Goal: Transaction & Acquisition: Purchase product/service

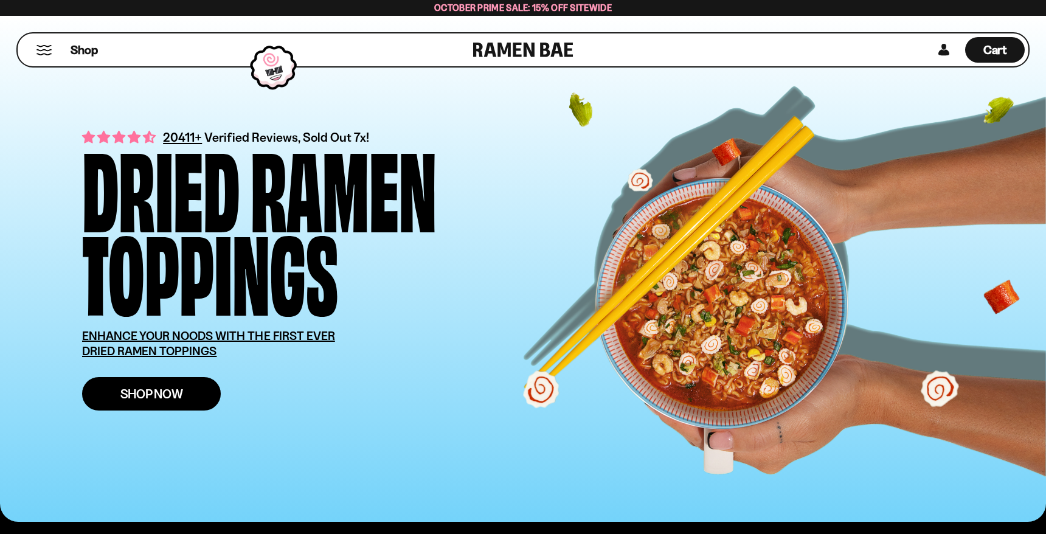
click at [174, 396] on span "Shop Now" at bounding box center [151, 393] width 63 height 13
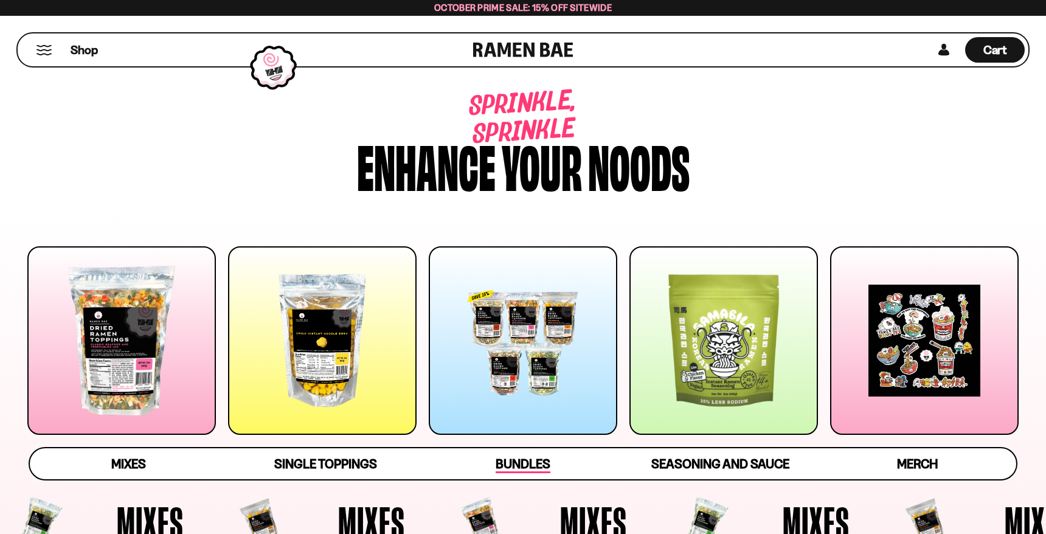
click at [541, 462] on span "Bundles" at bounding box center [523, 464] width 55 height 17
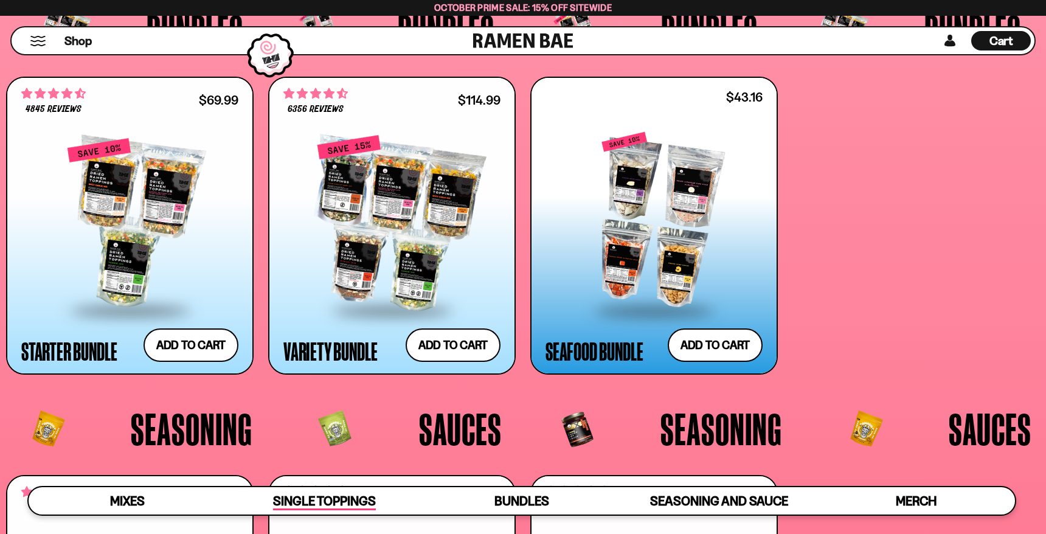
scroll to position [2916, 0]
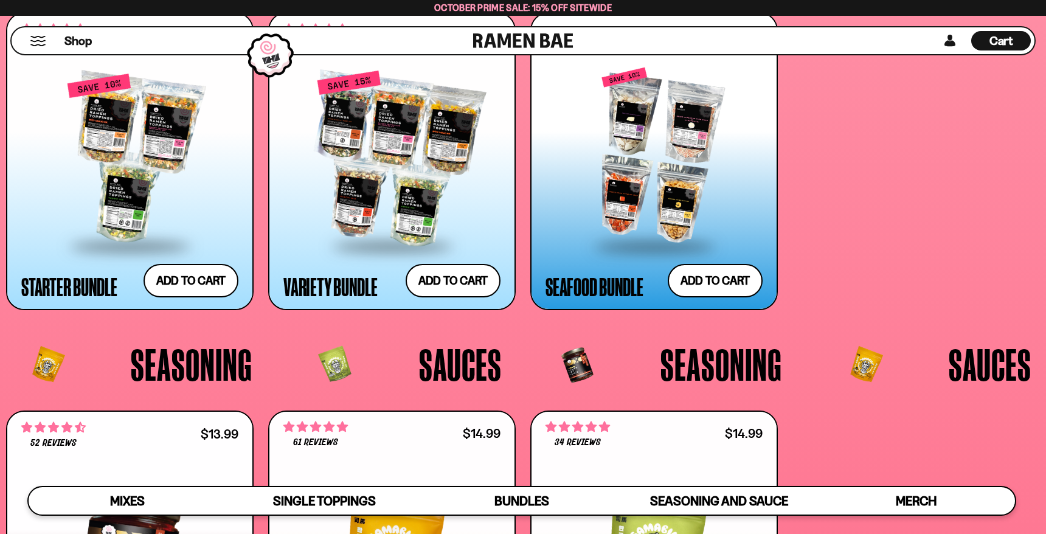
click at [625, 173] on div at bounding box center [654, 156] width 217 height 177
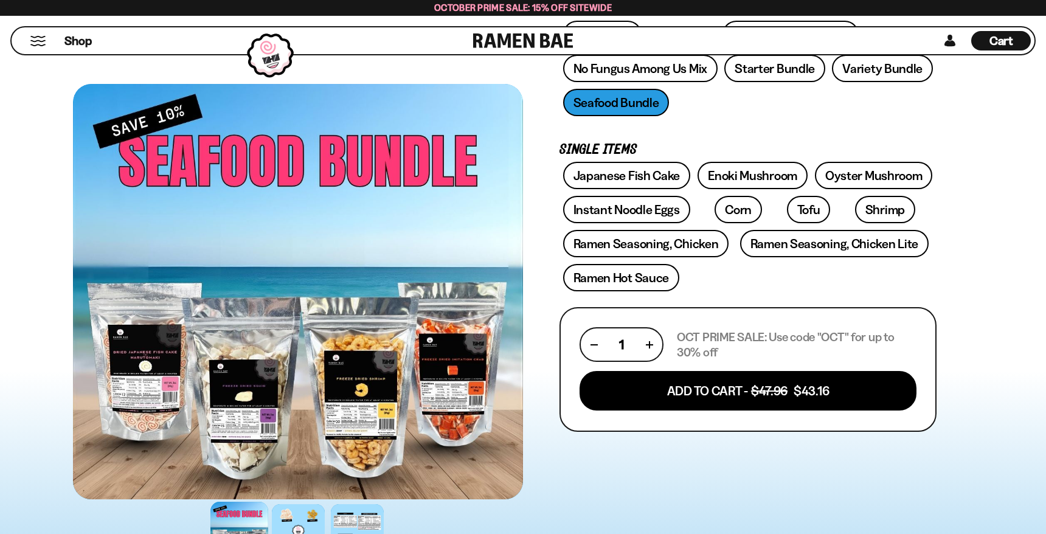
scroll to position [304, 0]
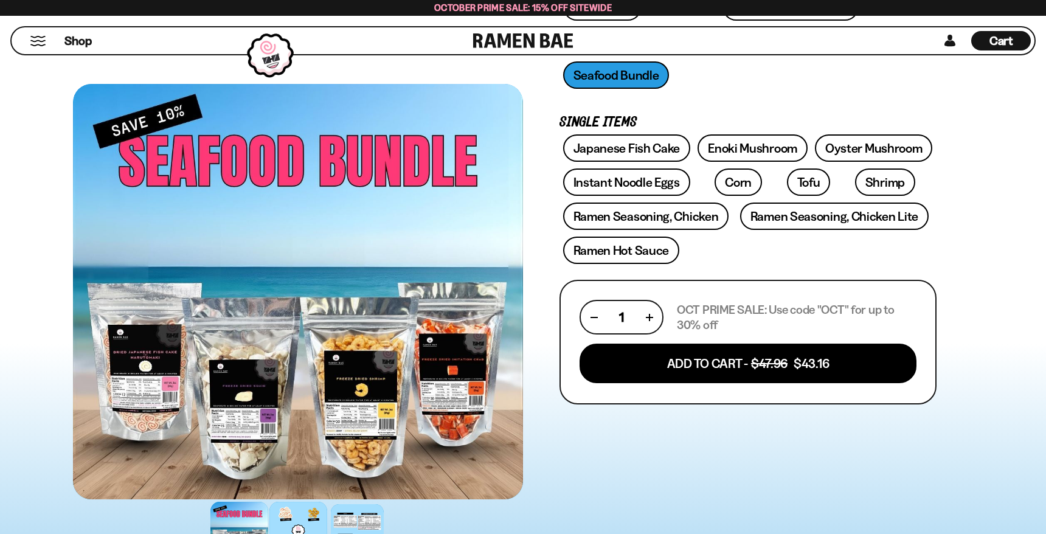
click at [286, 513] on div at bounding box center [298, 531] width 58 height 58
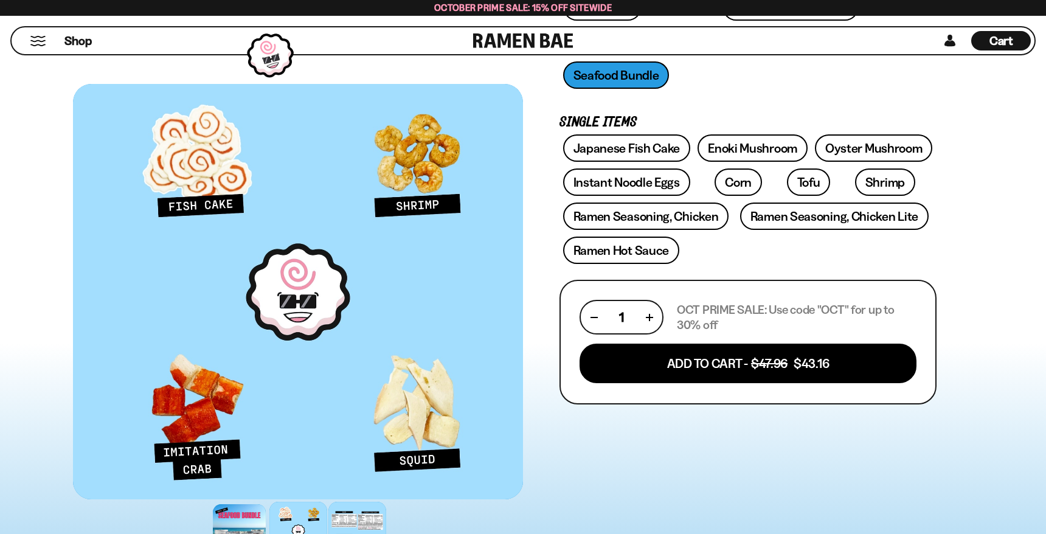
click at [358, 525] on div at bounding box center [357, 531] width 58 height 58
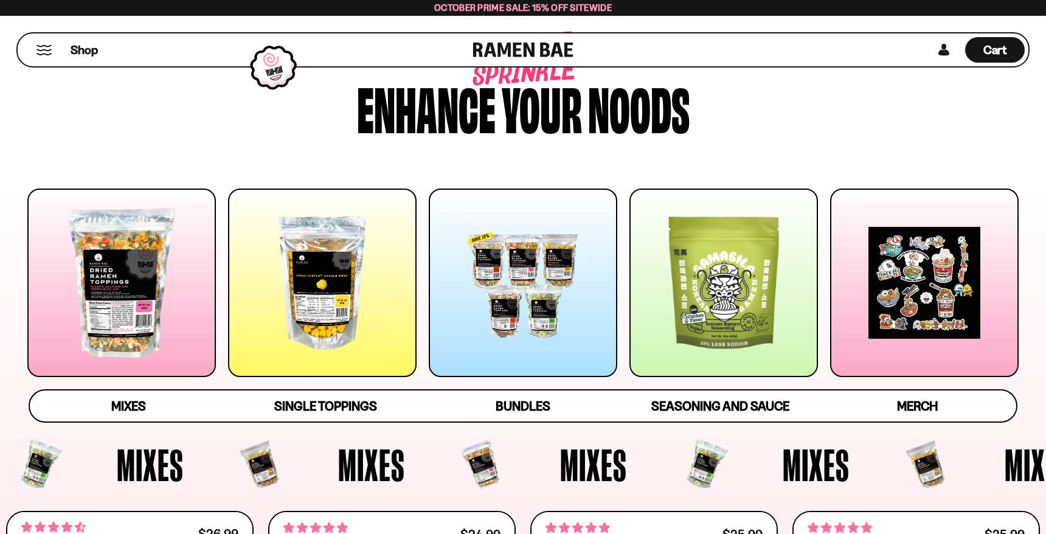
scroll to position [57, 0]
